Goal: Check status: Check status

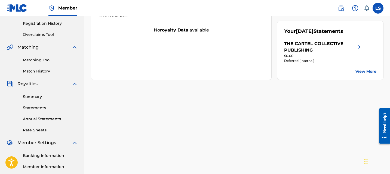
scroll to position [102, 0]
click at [35, 101] on div "Summary Statements Annual Statements Rate Sheets" at bounding box center [42, 110] width 71 height 46
click at [36, 96] on link "Summary" at bounding box center [50, 97] width 55 height 6
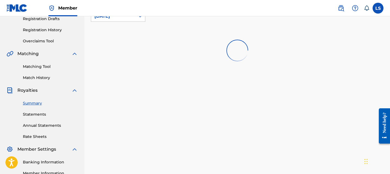
scroll to position [95, 0]
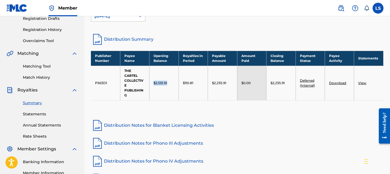
drag, startPoint x: 154, startPoint y: 84, endPoint x: 174, endPoint y: 84, distance: 20.1
click at [174, 84] on div "$2,125.10" at bounding box center [164, 83] width 21 height 5
drag, startPoint x: 299, startPoint y: 82, endPoint x: 318, endPoint y: 89, distance: 20.0
click at [318, 89] on td "Deferred (Internal)" at bounding box center [310, 83] width 29 height 35
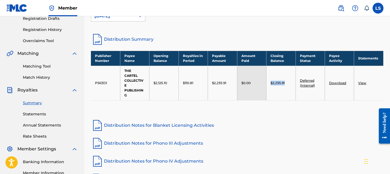
drag, startPoint x: 288, startPoint y: 86, endPoint x: 271, endPoint y: 83, distance: 17.1
click at [271, 83] on td "$2,235.91" at bounding box center [281, 83] width 29 height 35
copy p "$2,235.91"
